Goal: Information Seeking & Learning: Check status

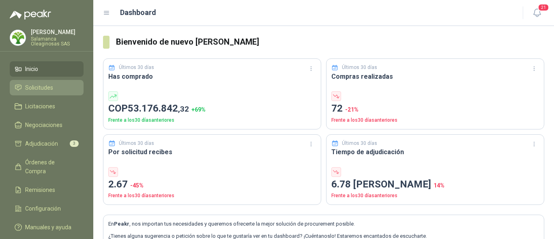
click at [56, 93] on link "Solicitudes" at bounding box center [47, 87] width 74 height 15
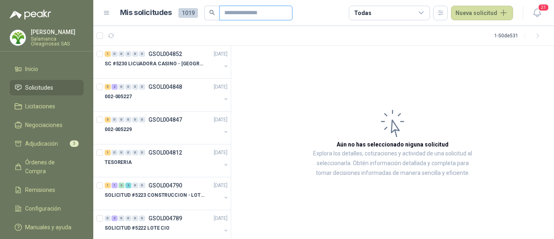
click at [249, 15] on input "text" at bounding box center [252, 13] width 57 height 14
click at [50, 34] on p "[PERSON_NAME]" at bounding box center [57, 32] width 53 height 6
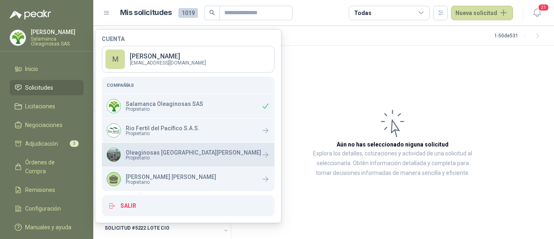
click at [148, 152] on p "Oleaginosas [GEOGRAPHIC_DATA][PERSON_NAME]" at bounding box center [193, 153] width 135 height 6
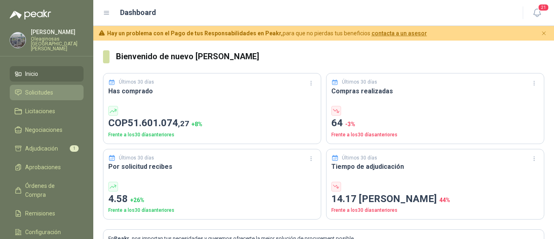
click at [49, 90] on span "Solicitudes" at bounding box center [39, 92] width 28 height 9
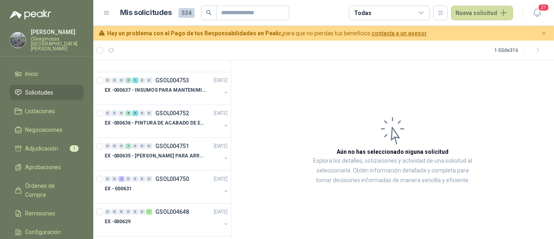
scroll to position [324, 0]
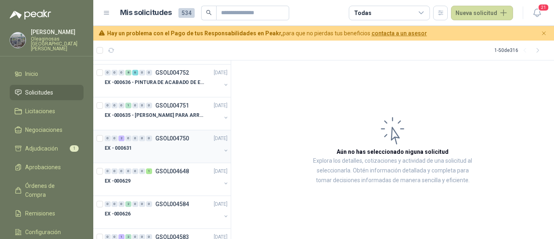
click at [152, 152] on div "EX - 000631" at bounding box center [163, 148] width 116 height 10
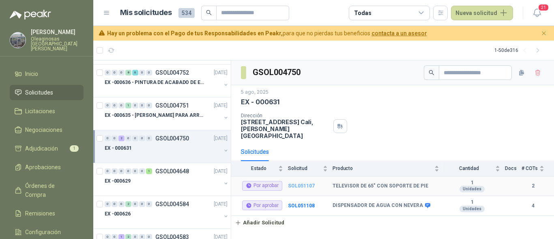
click at [300, 183] on b "SOL051107" at bounding box center [301, 186] width 27 height 6
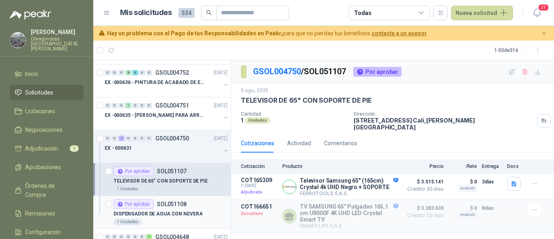
click at [184, 205] on p "SOL051108" at bounding box center [172, 204] width 30 height 6
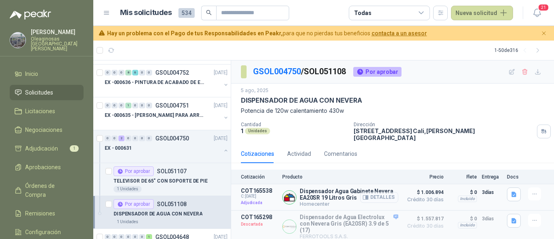
click at [369, 194] on button "Detalles" at bounding box center [379, 197] width 38 height 11
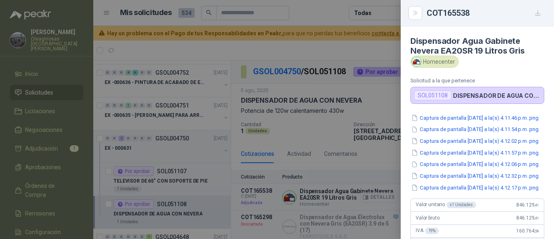
click at [369, 194] on div at bounding box center [277, 119] width 554 height 239
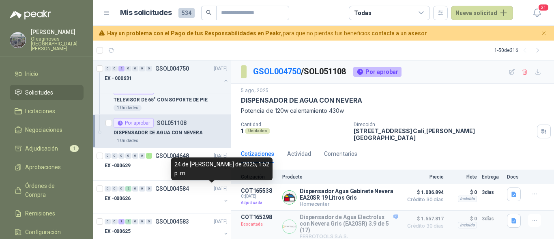
click at [178, 176] on div "24 de [PERSON_NAME] de 2025, 1:52 p. m." at bounding box center [221, 168] width 101 height 23
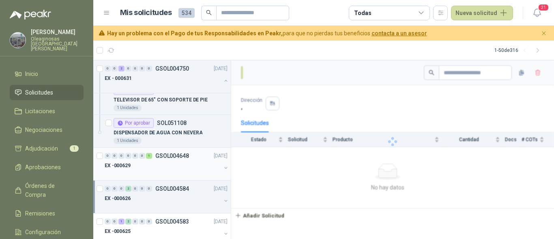
click at [148, 171] on div at bounding box center [163, 173] width 116 height 6
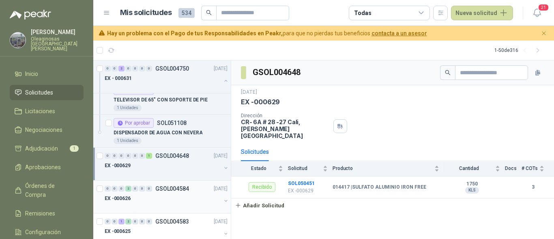
click at [146, 199] on div "EX -000626" at bounding box center [163, 198] width 116 height 10
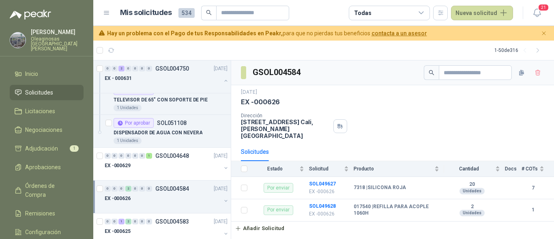
scroll to position [446, 0]
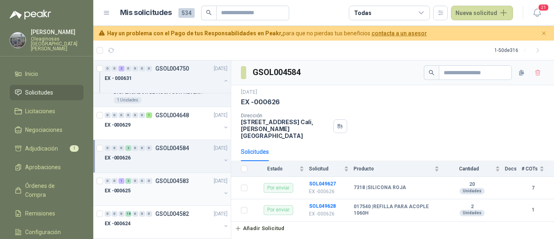
click at [147, 198] on div at bounding box center [163, 198] width 116 height 6
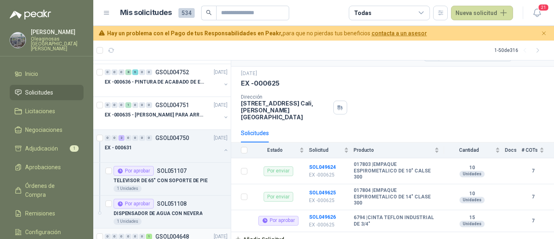
scroll to position [324, 0]
click at [159, 158] on div at bounding box center [163, 156] width 116 height 6
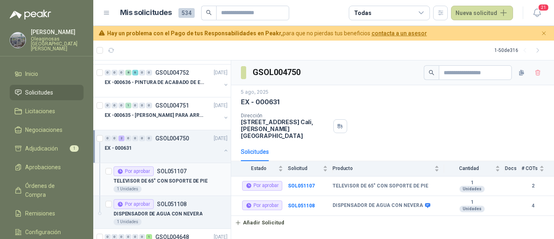
click at [198, 188] on div "1 Unidades" at bounding box center [171, 189] width 114 height 6
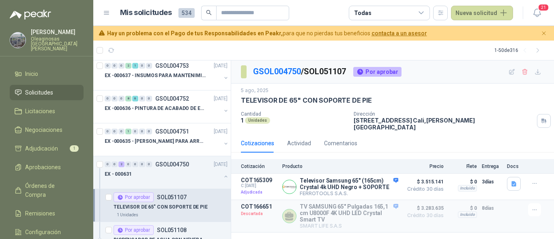
scroll to position [284, 0]
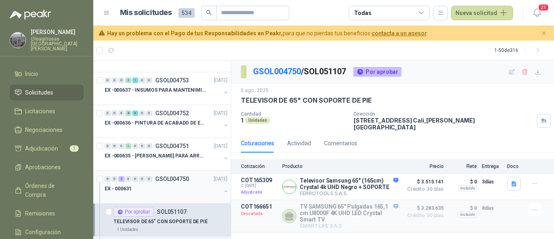
click at [158, 186] on div "EX - 000631" at bounding box center [163, 189] width 116 height 10
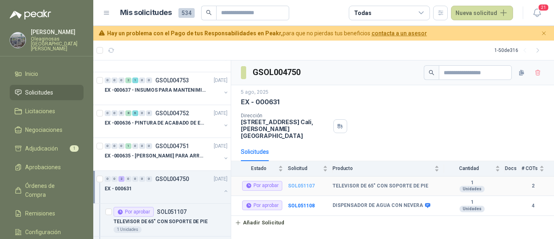
click at [289, 183] on b "SOL051107" at bounding box center [301, 186] width 27 height 6
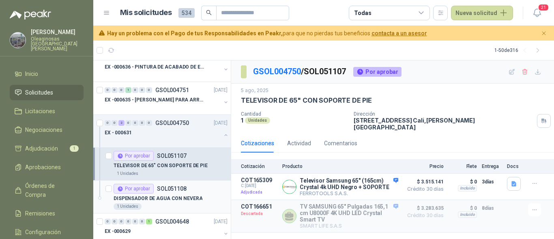
scroll to position [365, 0]
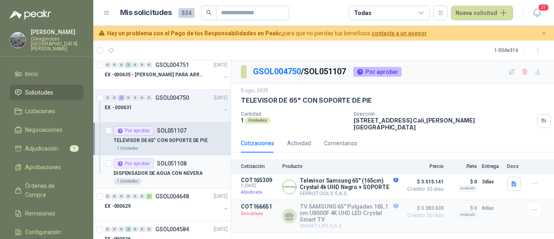
click at [171, 184] on div "1 Unidades" at bounding box center [171, 181] width 114 height 6
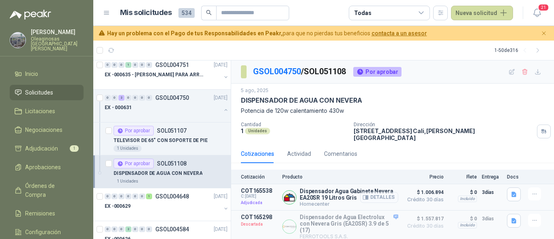
click at [375, 194] on button "Detalles" at bounding box center [379, 197] width 38 height 11
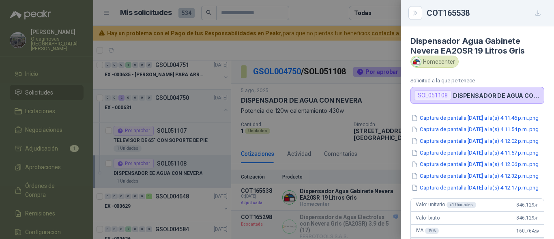
click at [374, 194] on div at bounding box center [277, 119] width 554 height 239
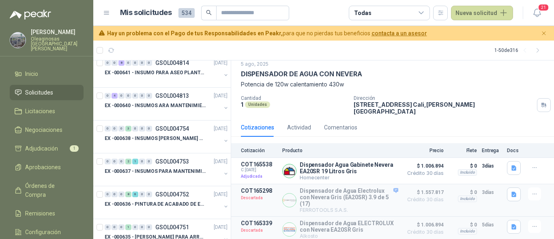
scroll to position [41, 0]
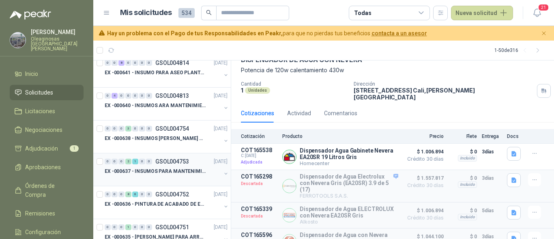
click at [163, 170] on p "EX -000637 - INSUMOS PARA MANTENIMINENTO MECANICO" at bounding box center [155, 171] width 101 height 8
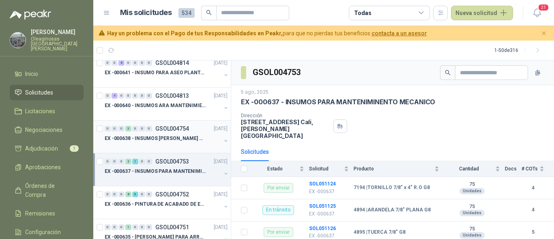
click at [161, 143] on div at bounding box center [163, 146] width 116 height 6
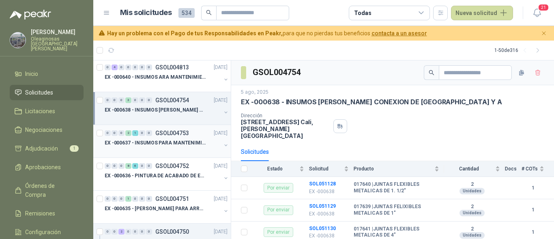
scroll to position [243, 0]
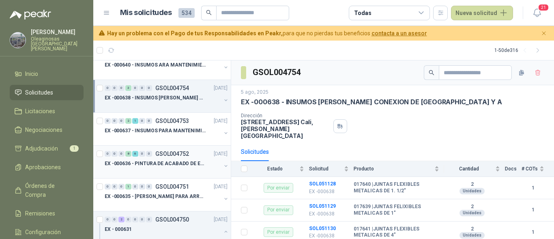
click at [176, 175] on div "0 0 0 8 6 0 0 GSOL004752 [DATE] EX -000636 - PINTURA DE ACABADO DE EQUIPOS, EST…" at bounding box center [161, 162] width 137 height 33
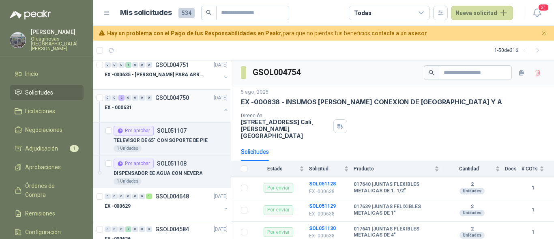
click at [152, 116] on div at bounding box center [163, 115] width 116 height 6
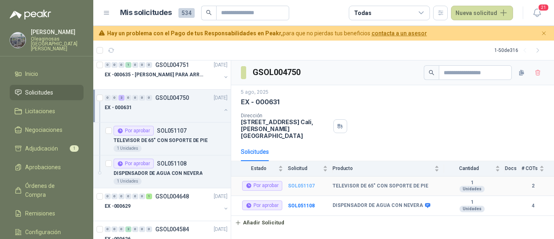
click at [309, 183] on b "SOL051107" at bounding box center [301, 186] width 27 height 6
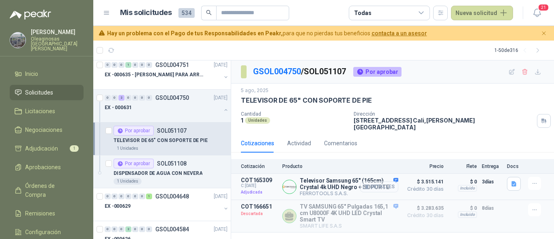
click at [378, 182] on button "Detalles" at bounding box center [379, 186] width 38 height 11
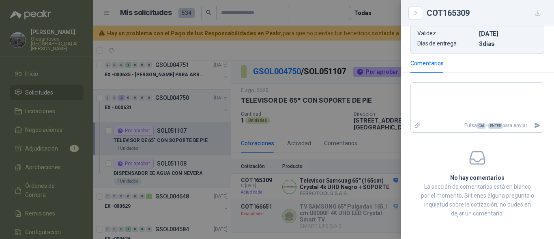
scroll to position [274, 0]
click at [382, 148] on div at bounding box center [277, 119] width 554 height 239
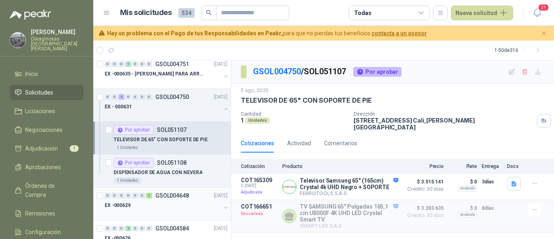
scroll to position [365, 0]
click at [175, 181] on div "1 Unidades" at bounding box center [171, 181] width 114 height 6
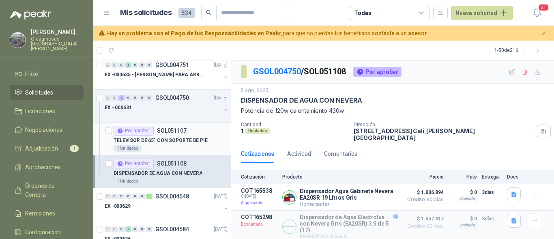
click at [169, 141] on p "TELEVISOR DE 65" CON SOPORTE DE PIE" at bounding box center [161, 141] width 94 height 8
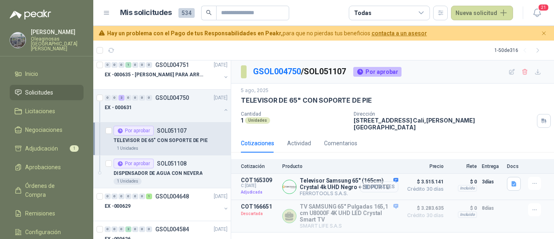
click at [388, 181] on button "Detalles" at bounding box center [379, 186] width 38 height 11
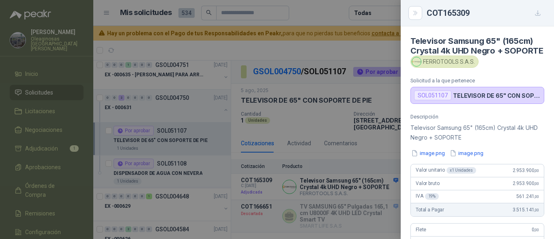
scroll to position [122, 0]
